Goal: Task Accomplishment & Management: Use online tool/utility

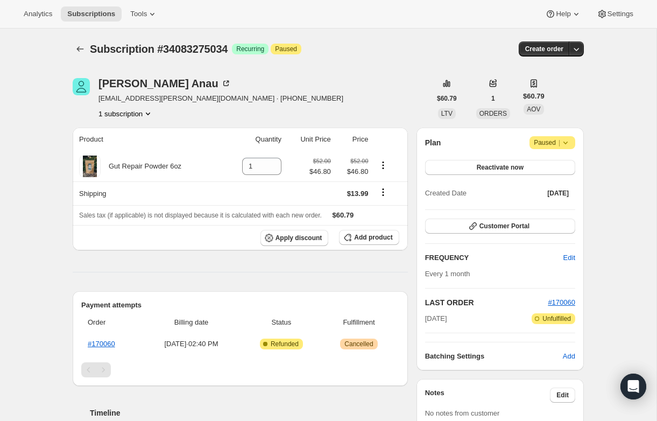
click at [483, 234] on div "Customer Portal" at bounding box center [500, 226] width 150 height 16
click at [483, 229] on span "Customer Portal" at bounding box center [504, 226] width 50 height 9
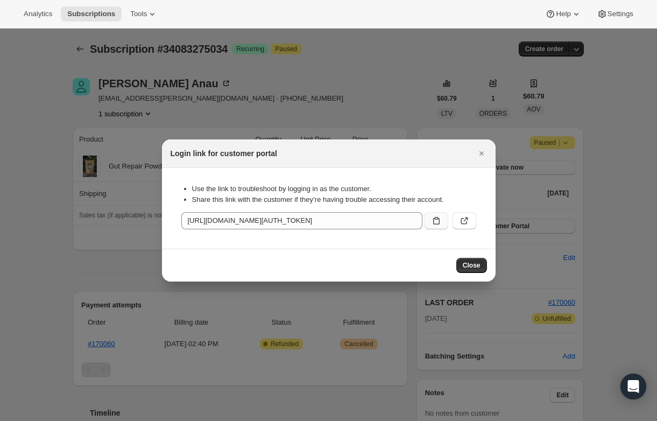
click at [432, 214] on button ":rbt:" at bounding box center [437, 220] width 24 height 17
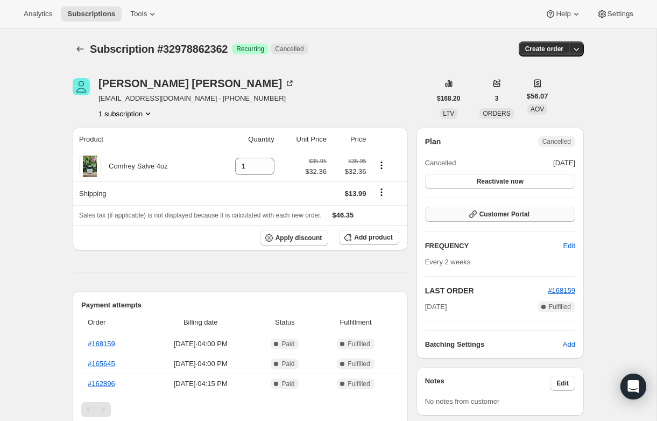
click at [515, 213] on span "Customer Portal" at bounding box center [504, 214] width 50 height 9
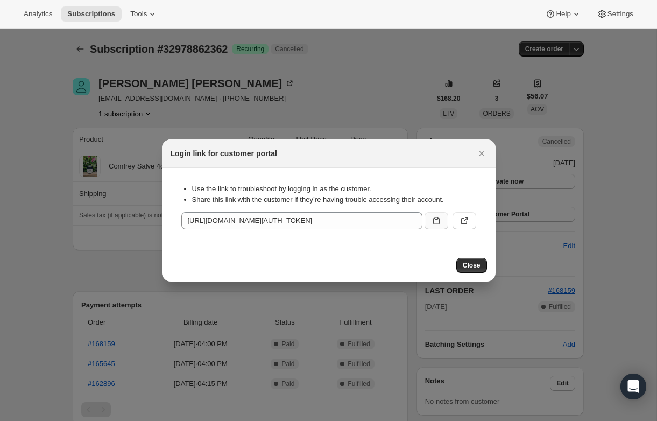
click at [436, 223] on icon ":rbq:" at bounding box center [436, 220] width 11 height 11
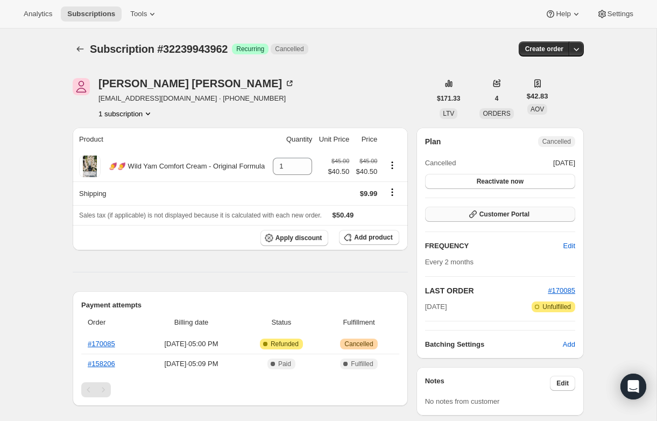
click at [532, 215] on button "Customer Portal" at bounding box center [500, 214] width 150 height 15
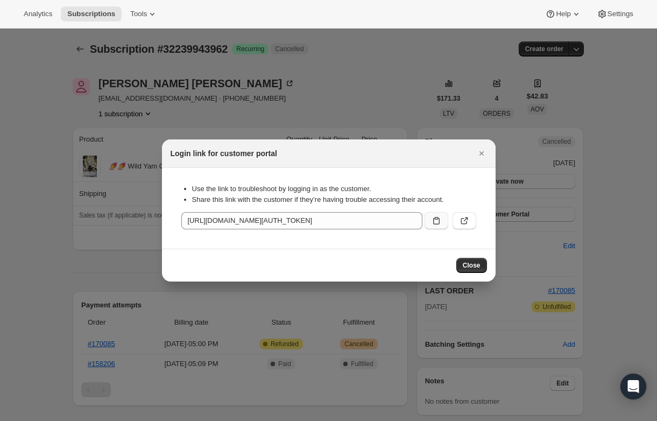
click at [439, 221] on icon ":rbq:" at bounding box center [436, 221] width 6 height 8
